Goal: Information Seeking & Learning: Learn about a topic

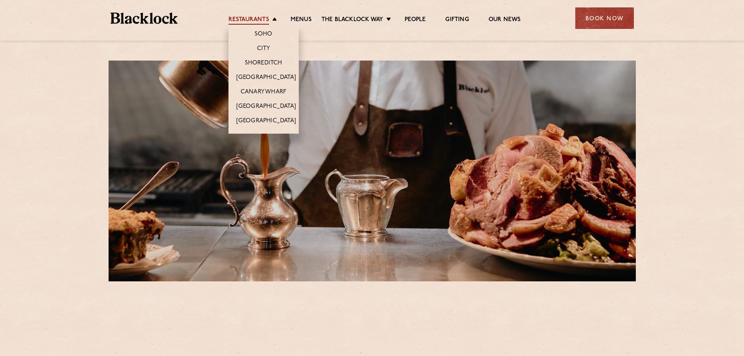
click at [246, 18] on link "Restaurants" at bounding box center [248, 20] width 41 height 9
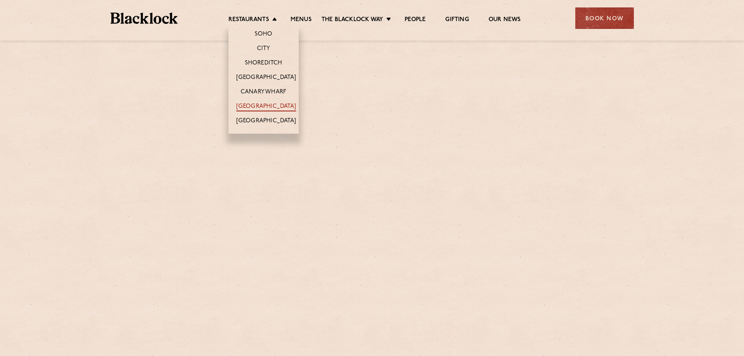
click at [271, 106] on link "[GEOGRAPHIC_DATA]" at bounding box center [266, 107] width 60 height 9
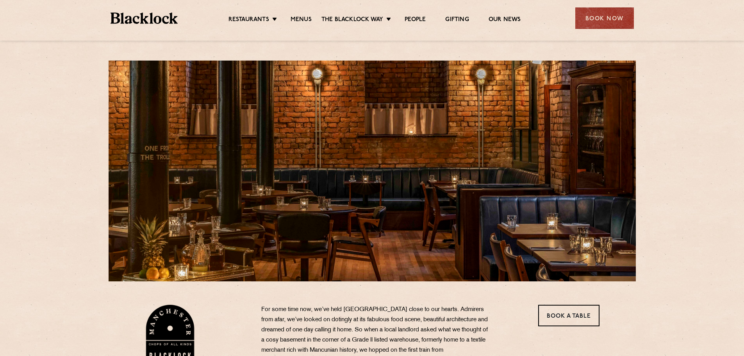
click at [308, 14] on ul "Restaurants [GEOGRAPHIC_DATA] [GEOGRAPHIC_DATA] [GEOGRAPHIC_DATA] [GEOGRAPHIC_D…" at bounding box center [374, 18] width 393 height 12
click at [305, 19] on link "Menus" at bounding box center [300, 20] width 21 height 9
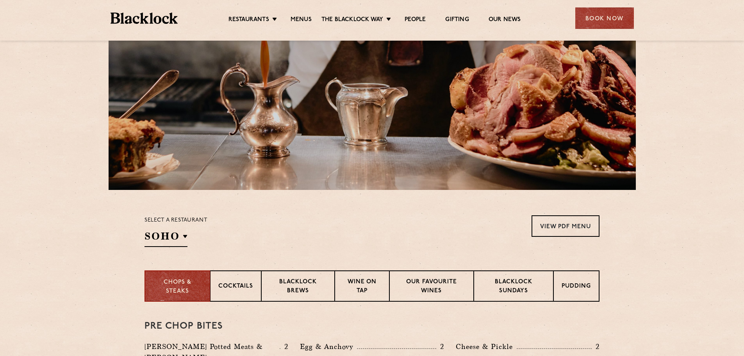
scroll to position [91, 0]
click at [560, 216] on link "View PDF Menu" at bounding box center [565, 226] width 68 height 21
click at [167, 229] on div "Select a restaurant SOHO Soho Birmingham City Shoreditch Covent Garden Canary W…" at bounding box center [175, 232] width 63 height 32
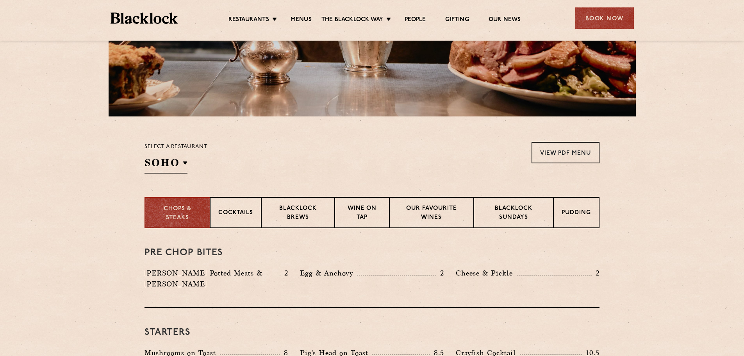
scroll to position [182, 0]
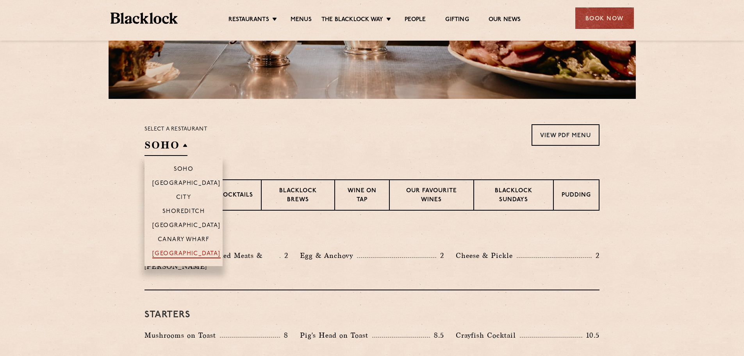
click at [187, 255] on p "[GEOGRAPHIC_DATA]" at bounding box center [186, 254] width 68 height 8
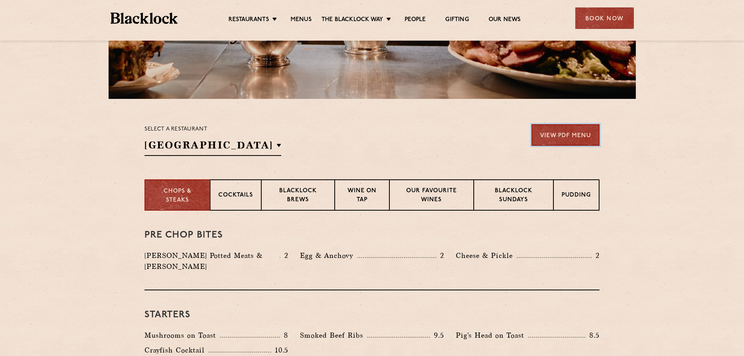
click at [557, 134] on link "View PDF Menu" at bounding box center [565, 134] width 68 height 21
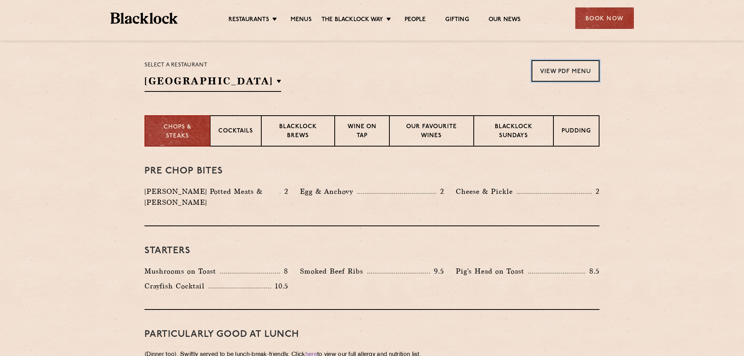
scroll to position [273, 0]
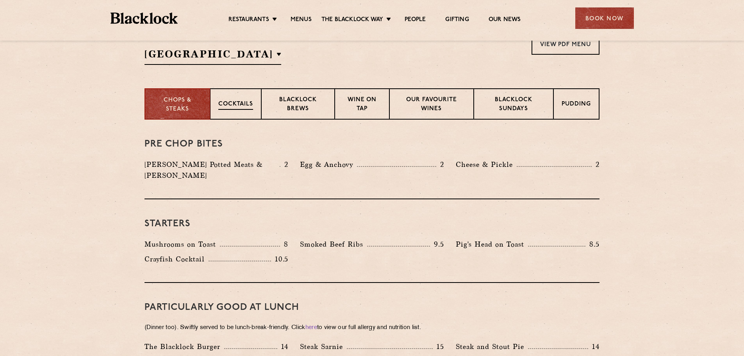
click at [221, 106] on p "Cocktails" at bounding box center [235, 105] width 35 height 10
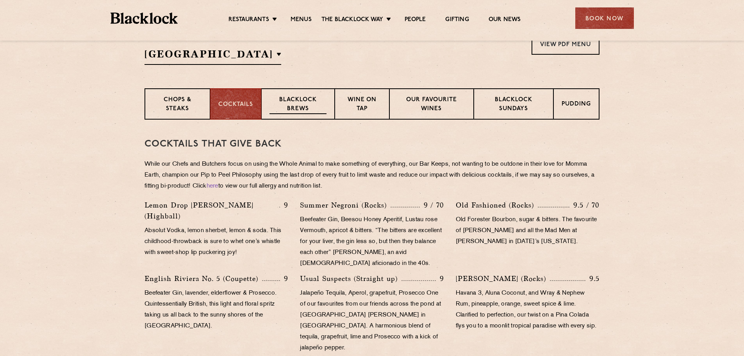
click at [316, 107] on p "Blacklock Brews" at bounding box center [297, 105] width 57 height 18
